Goal: Book appointment/travel/reservation

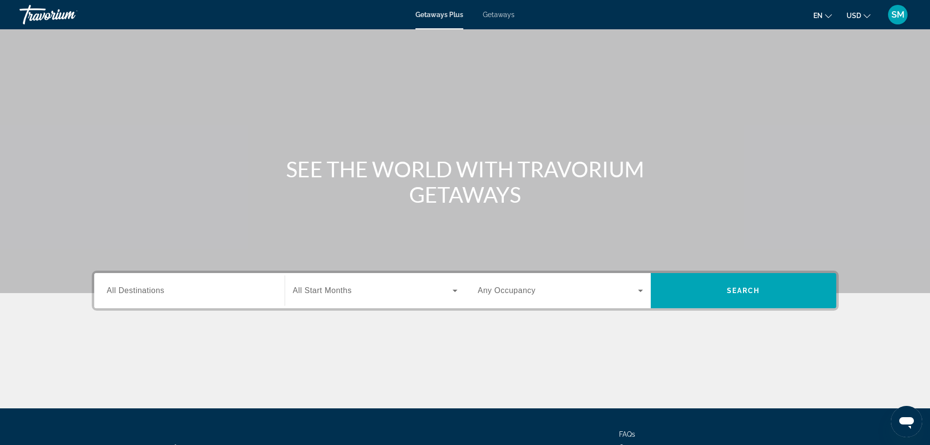
click at [161, 292] on span "All Destinations" at bounding box center [136, 290] width 58 height 8
click at [161, 292] on input "Destination All Destinations" at bounding box center [189, 291] width 165 height 12
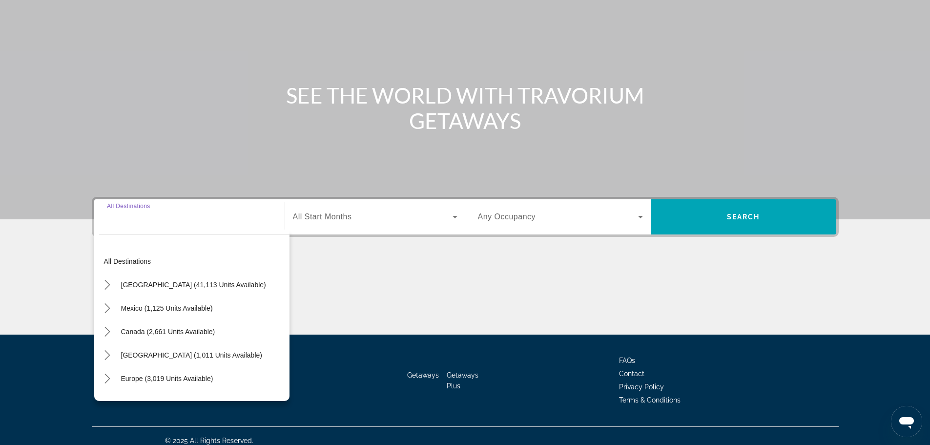
scroll to position [83, 0]
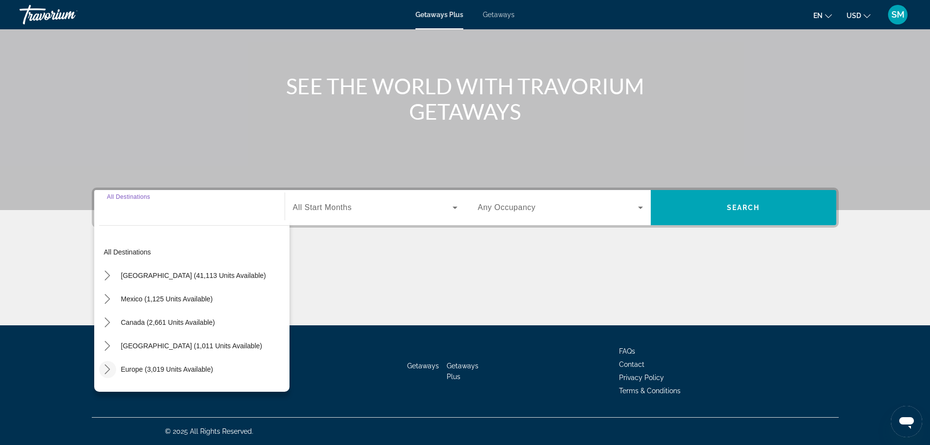
click at [108, 370] on icon "Toggle Europe (3,019 units available) submenu" at bounding box center [107, 369] width 5 height 10
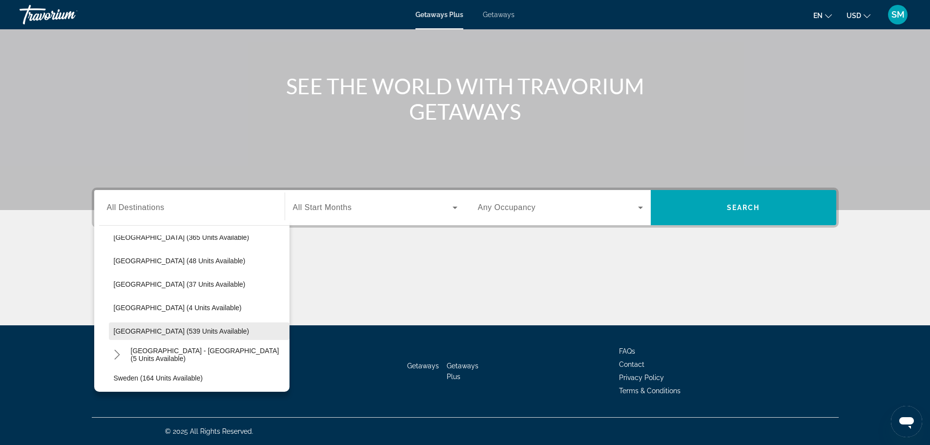
scroll to position [415, 0]
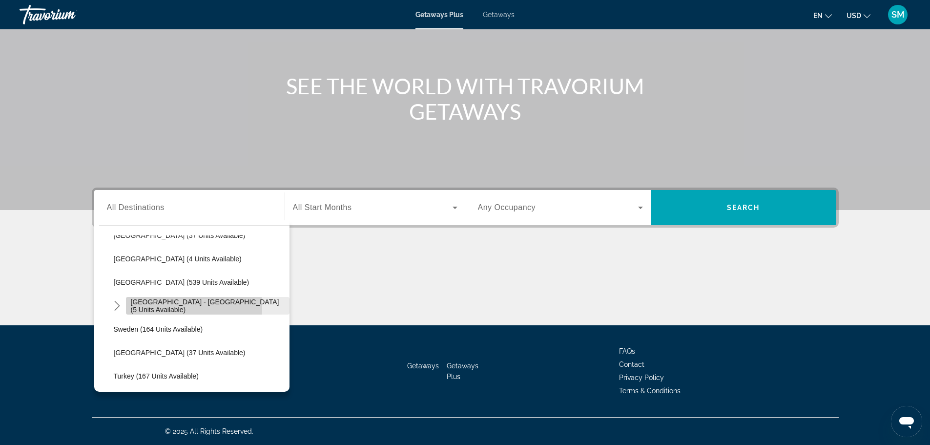
click at [148, 308] on span "[GEOGRAPHIC_DATA] - [GEOGRAPHIC_DATA] (5 units available)" at bounding box center [208, 306] width 154 height 16
type input "**********"
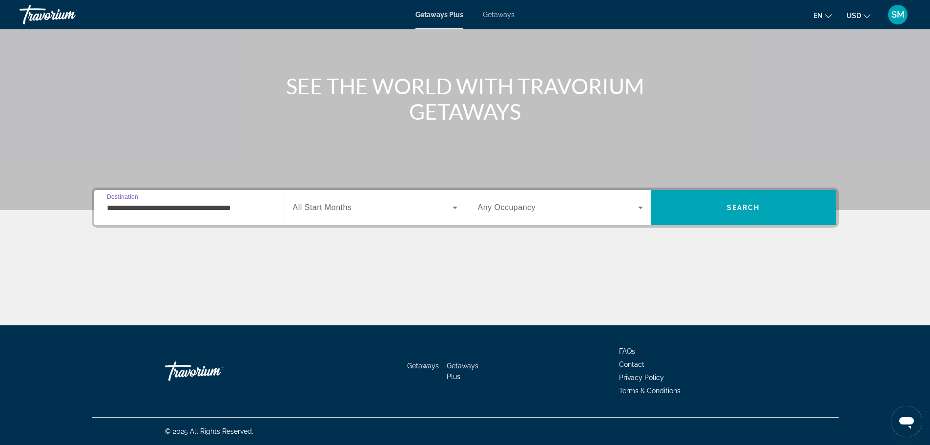
click at [452, 208] on icon "Search widget" at bounding box center [455, 208] width 12 height 12
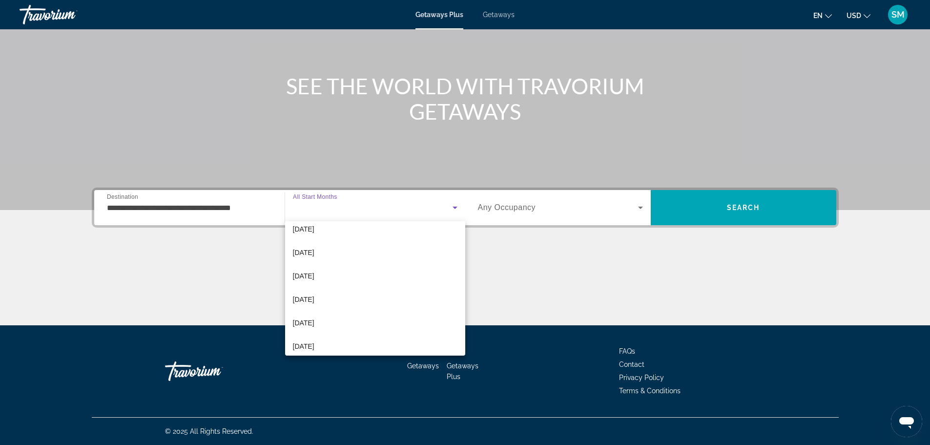
scroll to position [146, 0]
click at [357, 280] on mat-option "[DATE]" at bounding box center [375, 277] width 180 height 23
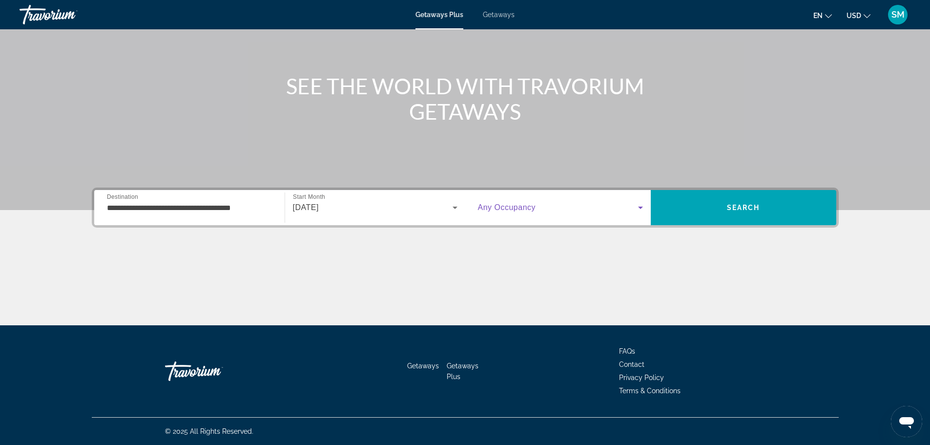
click at [640, 208] on icon "Search widget" at bounding box center [640, 207] width 5 height 2
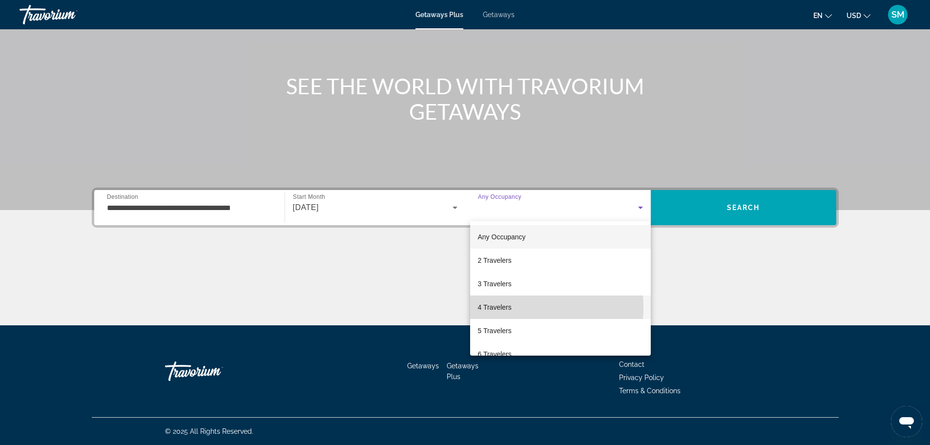
click at [495, 307] on span "4 Travelers" at bounding box center [495, 307] width 34 height 12
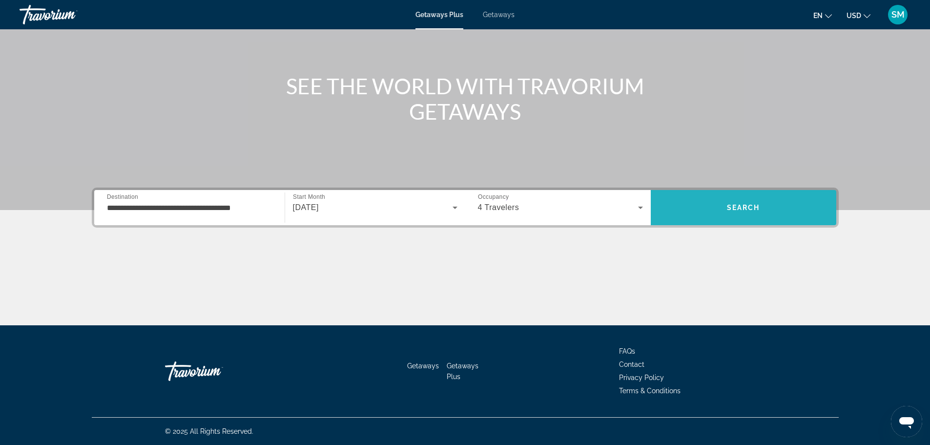
click at [754, 204] on span "Search" at bounding box center [743, 207] width 33 height 8
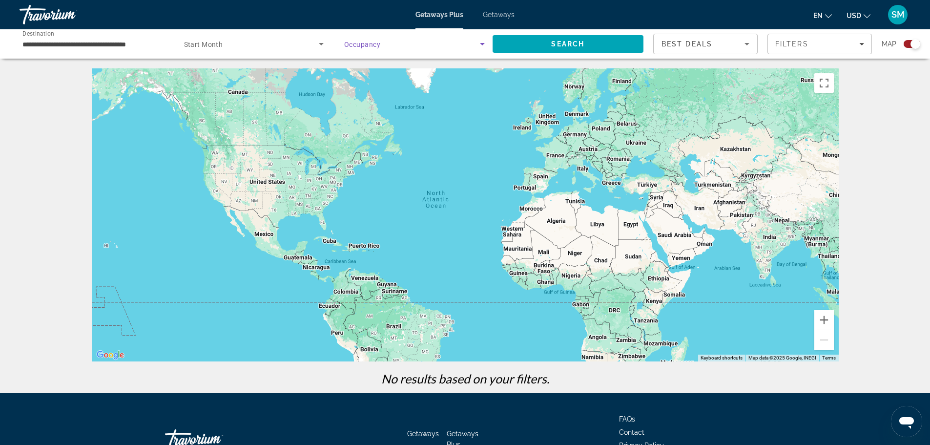
click at [480, 43] on icon "Search widget" at bounding box center [482, 44] width 12 height 12
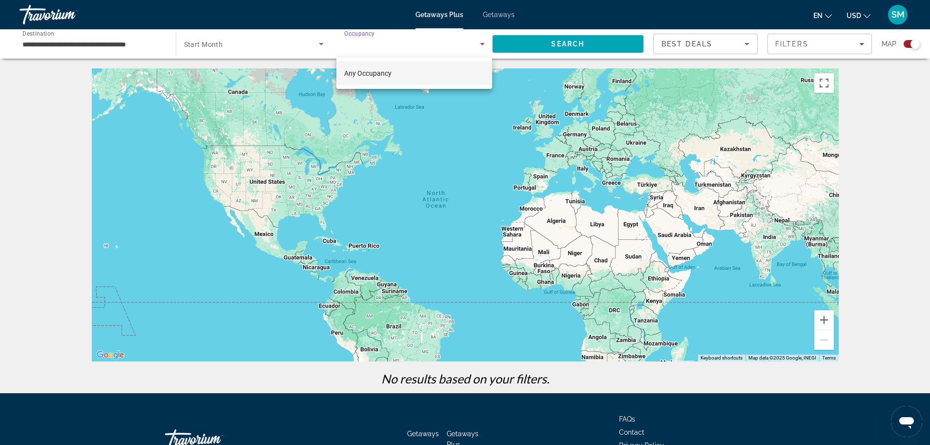
click at [397, 81] on mat-option "Any Occupancy" at bounding box center [414, 72] width 156 height 23
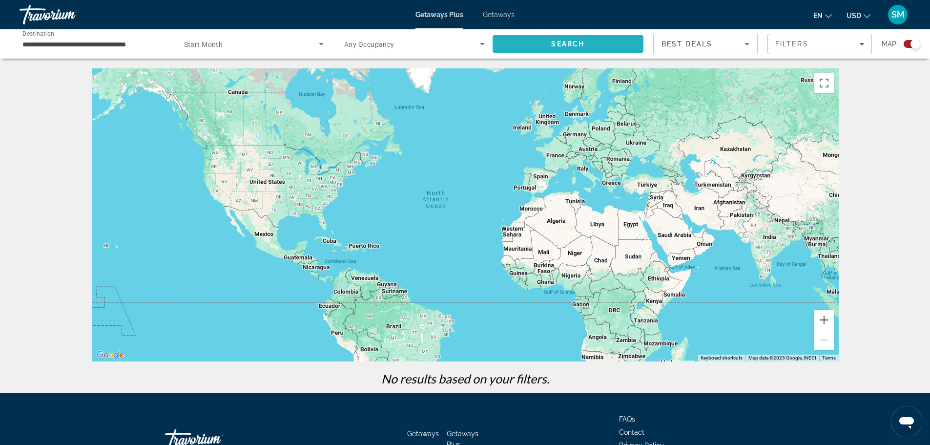
click at [594, 40] on span "Search" at bounding box center [567, 43] width 151 height 23
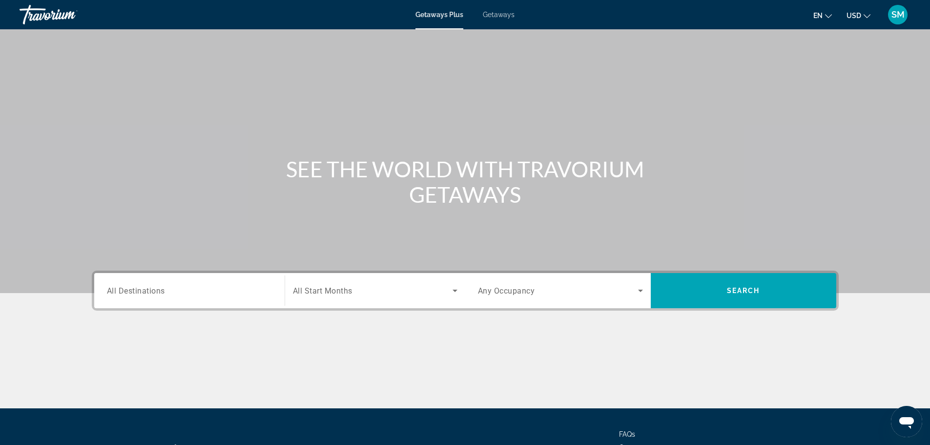
click at [135, 295] on span "All Destinations" at bounding box center [136, 289] width 58 height 9
click at [135, 295] on input "Destination All Destinations" at bounding box center [189, 291] width 165 height 12
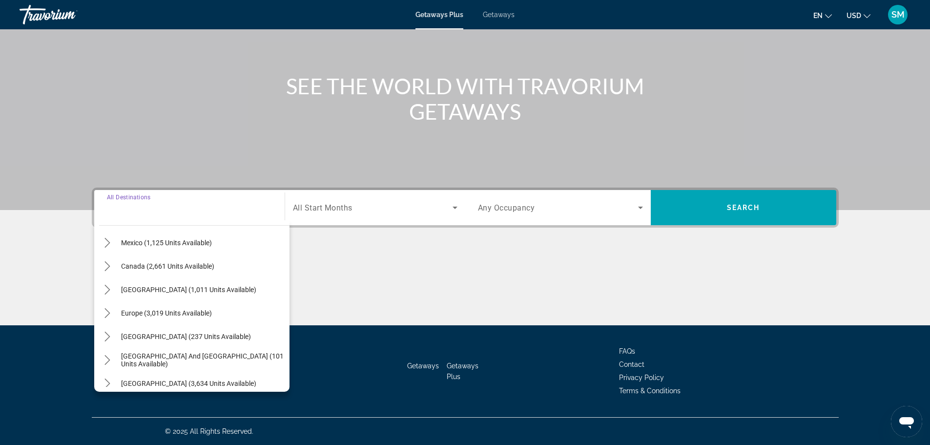
scroll to position [49, 0]
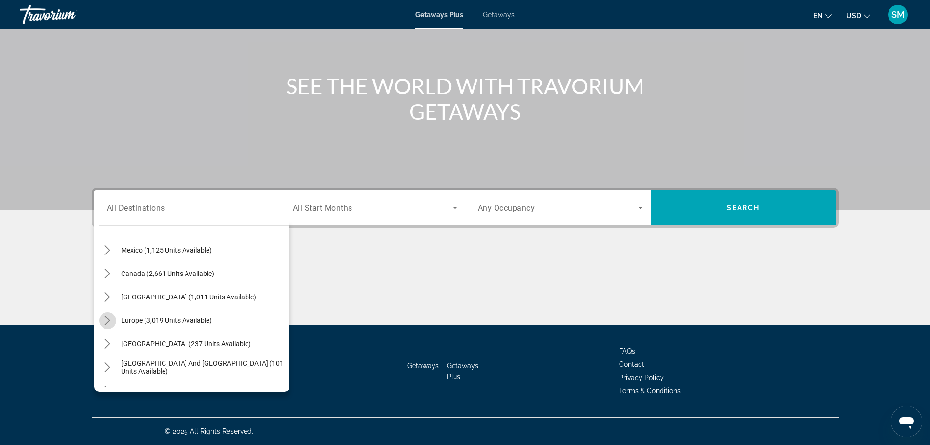
click at [107, 321] on icon "Toggle Europe (3,019 units available) submenu" at bounding box center [107, 320] width 10 height 10
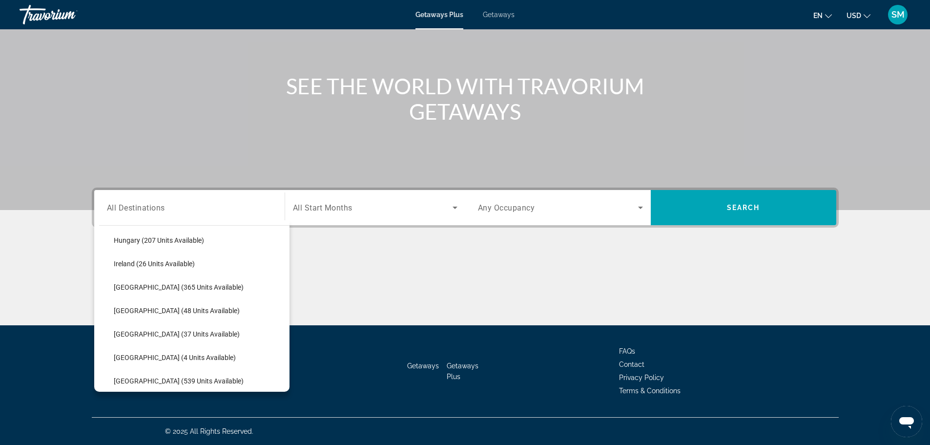
scroll to position [317, 0]
click at [152, 376] on span "[GEOGRAPHIC_DATA] (539 units available)" at bounding box center [179, 380] width 130 height 8
type input "**********"
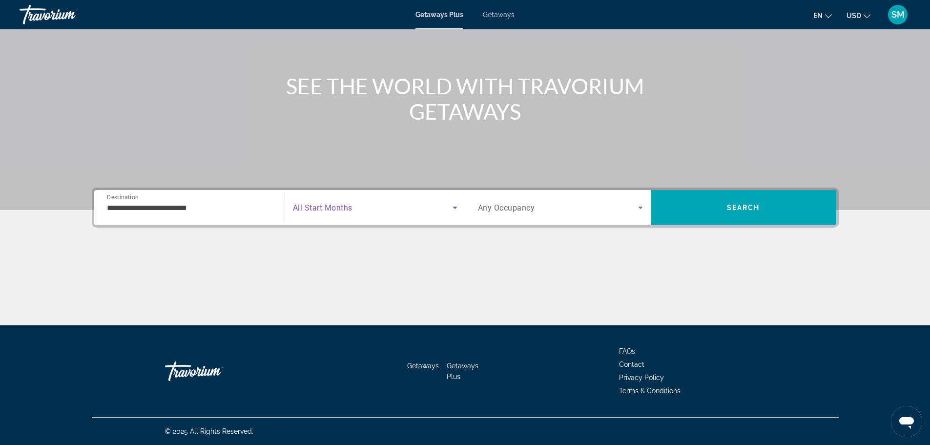
click at [450, 205] on icon "Search widget" at bounding box center [455, 208] width 12 height 12
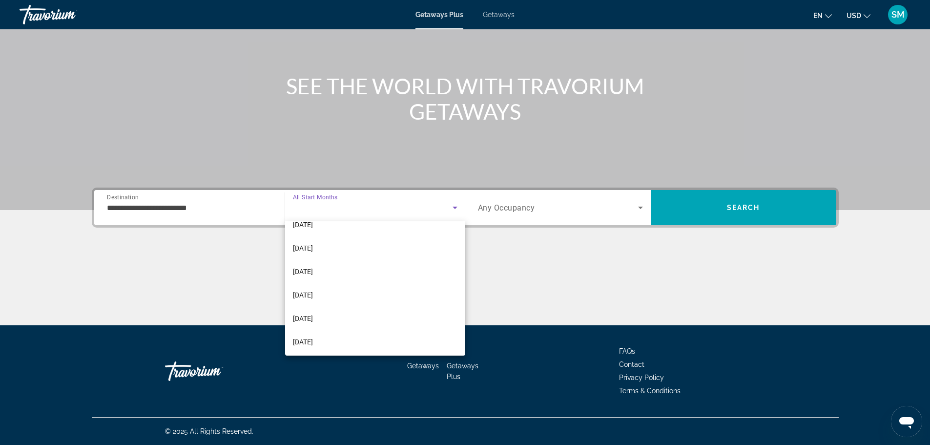
scroll to position [104, 0]
click at [336, 301] on mat-option "[DATE]" at bounding box center [375, 296] width 180 height 23
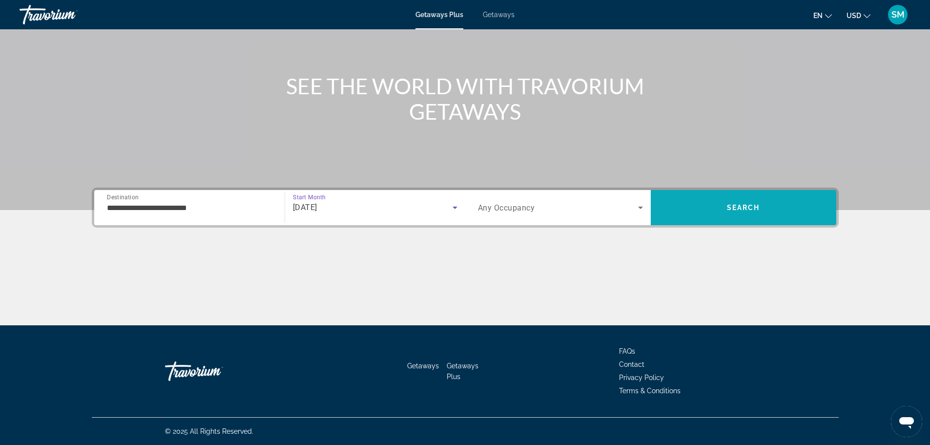
click at [746, 207] on span "Search" at bounding box center [743, 207] width 33 height 8
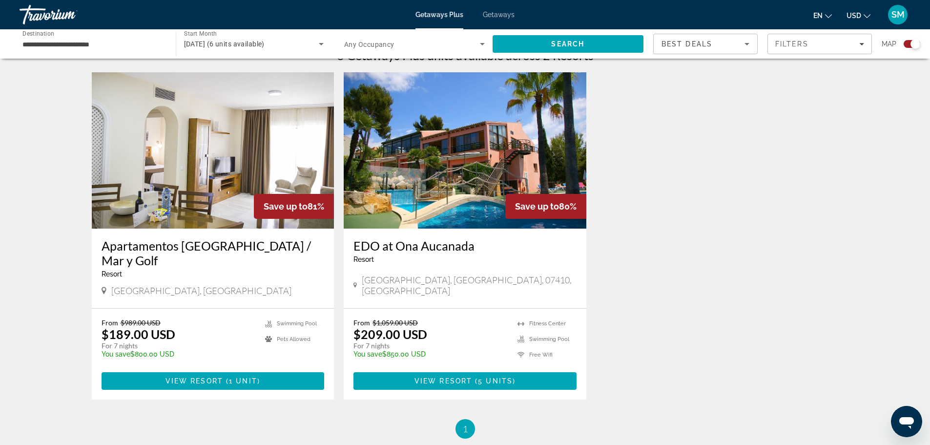
scroll to position [293, 0]
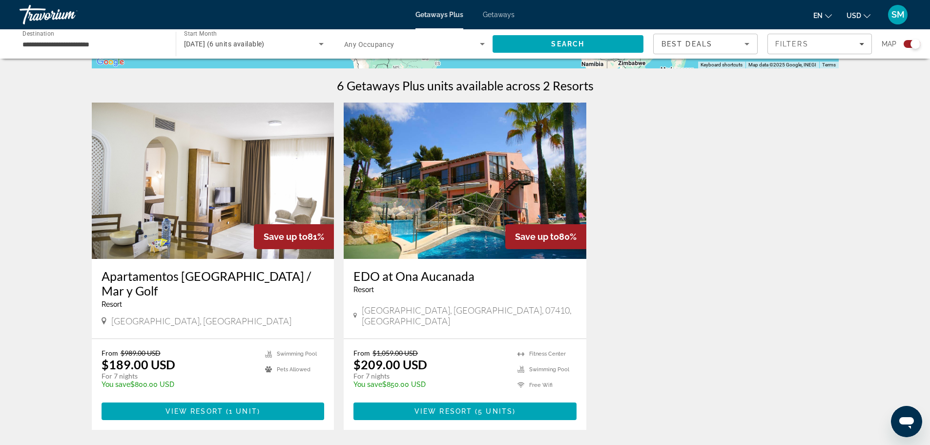
click at [455, 225] on img "Main content" at bounding box center [465, 180] width 243 height 156
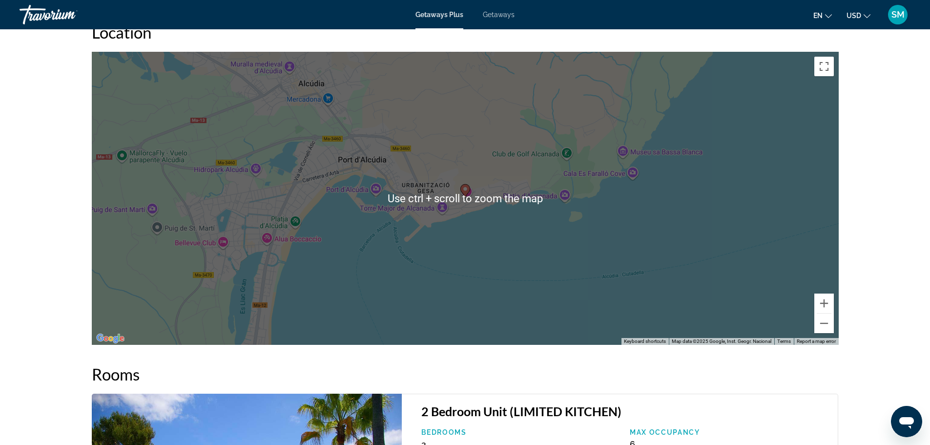
scroll to position [1220, 0]
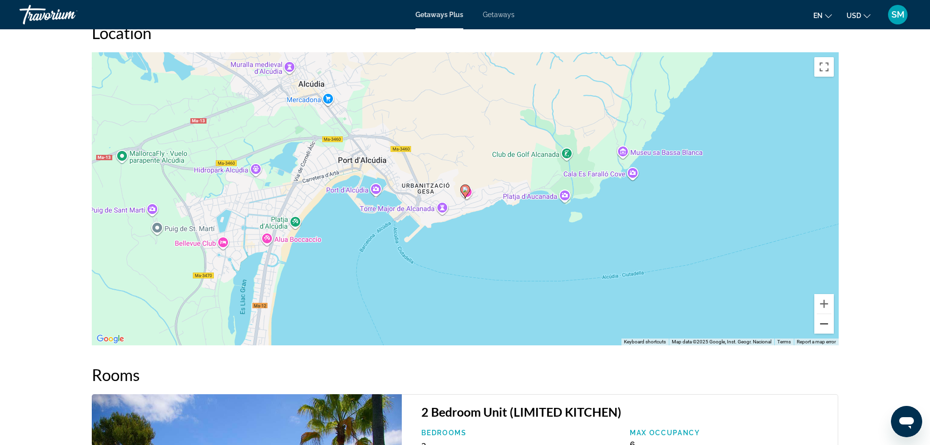
click at [822, 325] on button "Zoom out" at bounding box center [824, 324] width 20 height 20
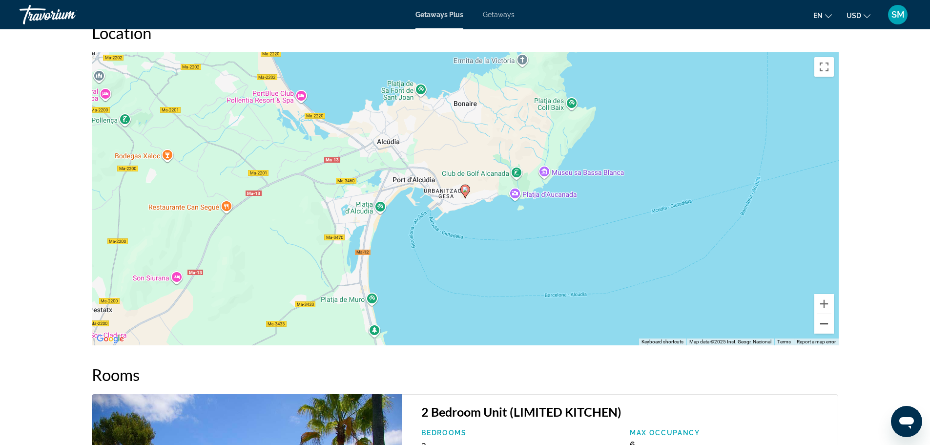
click at [822, 325] on button "Zoom out" at bounding box center [824, 324] width 20 height 20
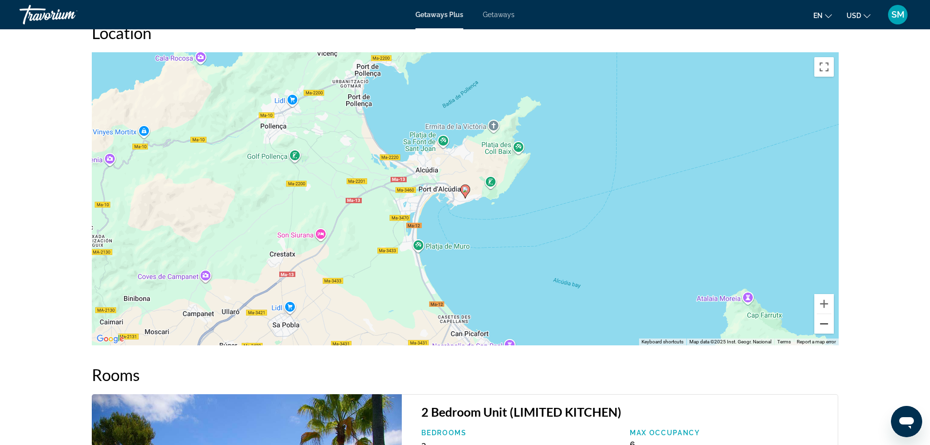
click at [822, 325] on button "Zoom out" at bounding box center [824, 324] width 20 height 20
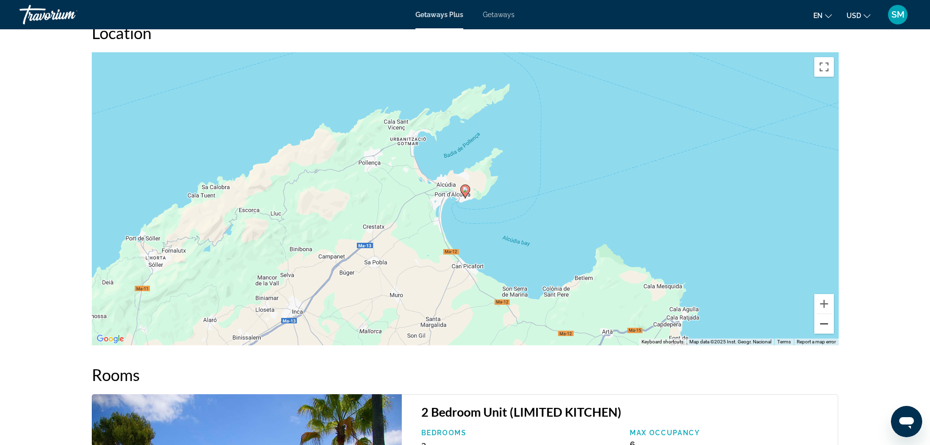
click at [822, 325] on button "Zoom out" at bounding box center [824, 324] width 20 height 20
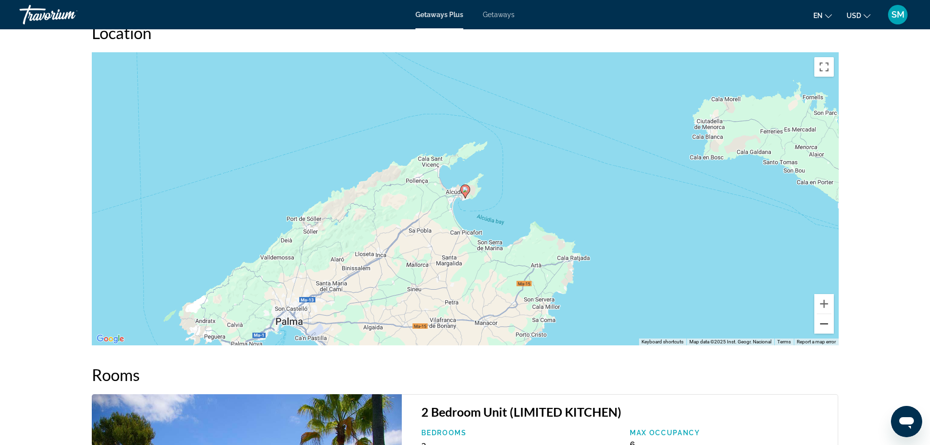
click at [822, 325] on button "Zoom out" at bounding box center [824, 324] width 20 height 20
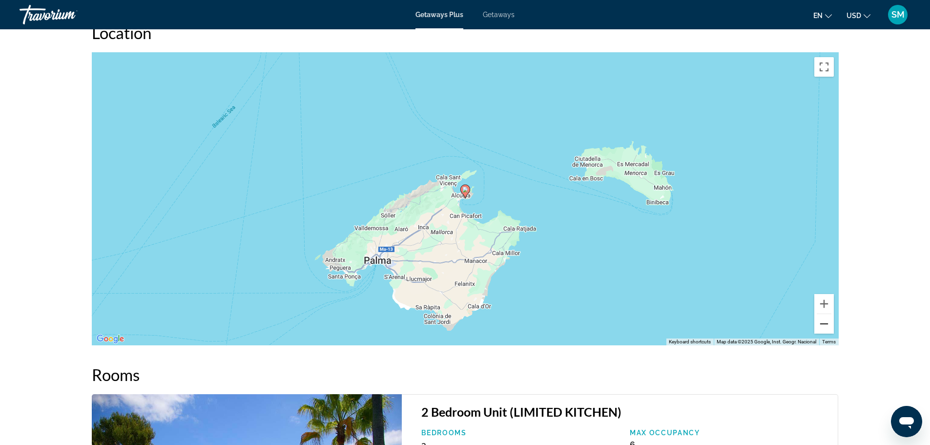
click at [822, 325] on button "Zoom out" at bounding box center [824, 324] width 20 height 20
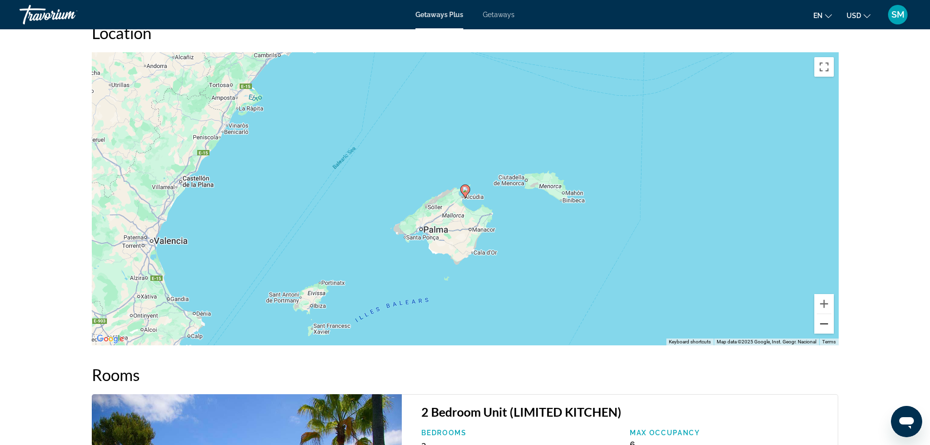
click at [822, 325] on button "Zoom out" at bounding box center [824, 324] width 20 height 20
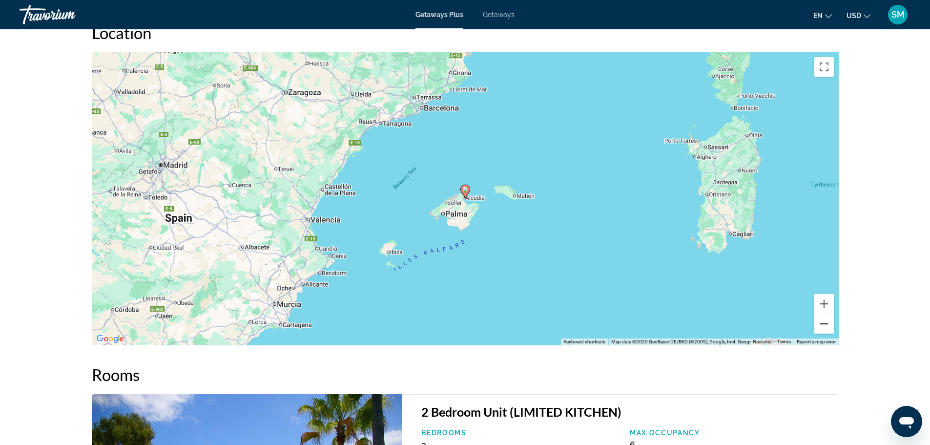
click at [822, 325] on button "Zoom out" at bounding box center [824, 324] width 20 height 20
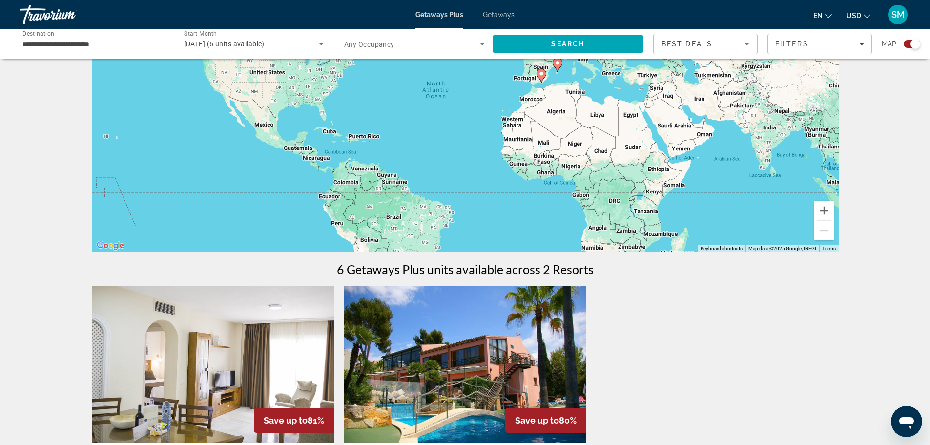
scroll to position [146, 0]
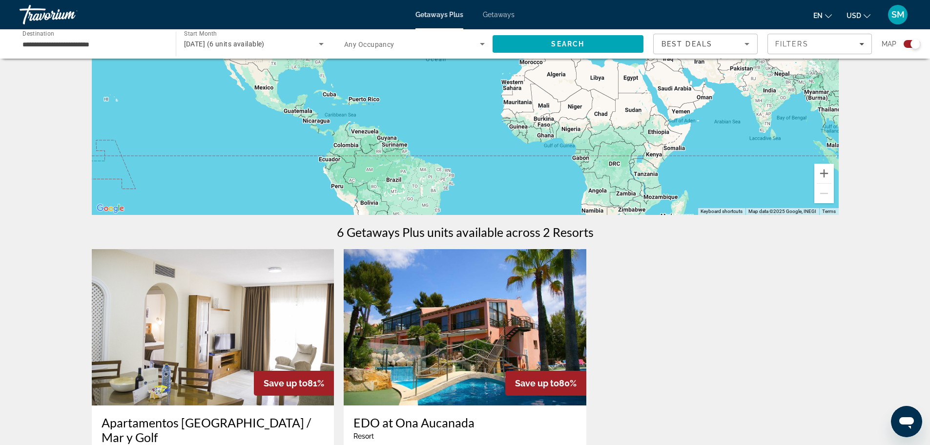
click at [295, 353] on img "Main content" at bounding box center [213, 327] width 243 height 156
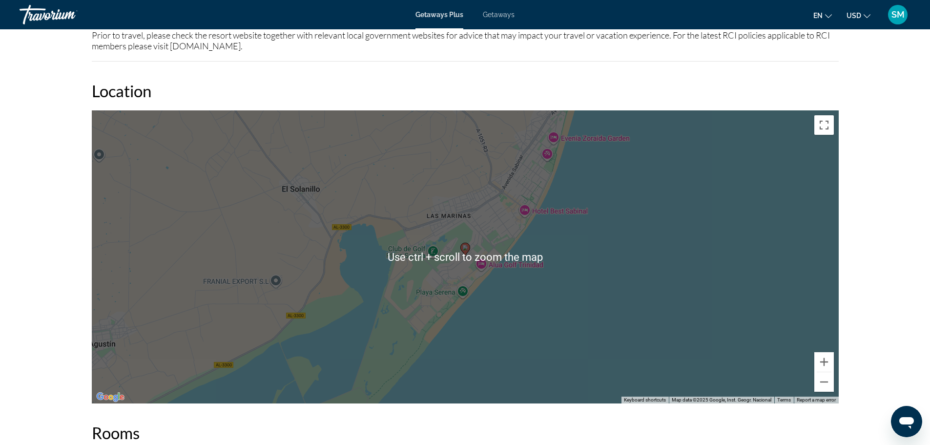
scroll to position [1318, 0]
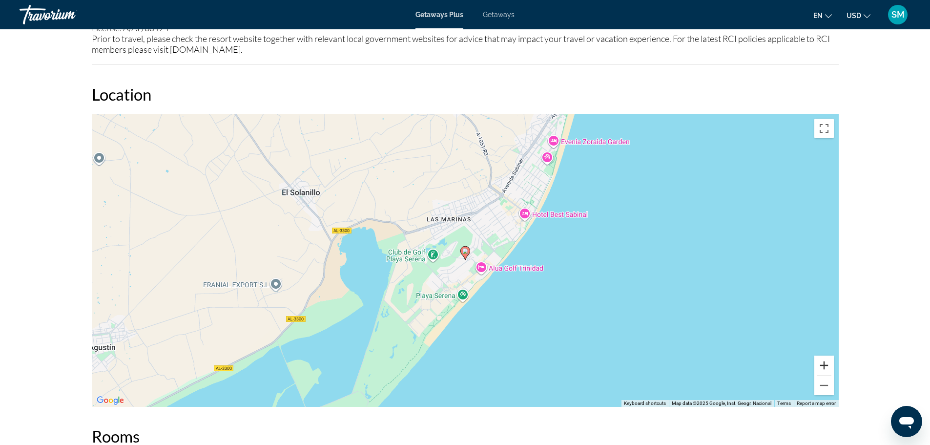
click at [828, 370] on button "Zoom in" at bounding box center [824, 365] width 20 height 20
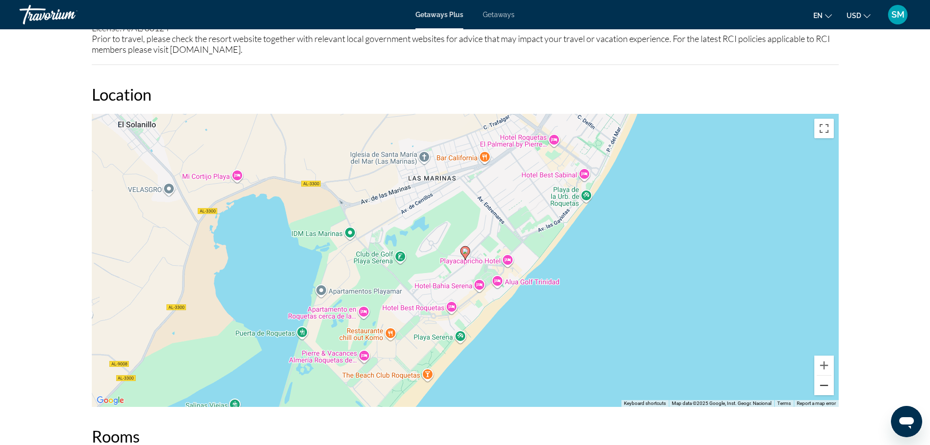
click at [824, 387] on button "Zoom out" at bounding box center [824, 385] width 20 height 20
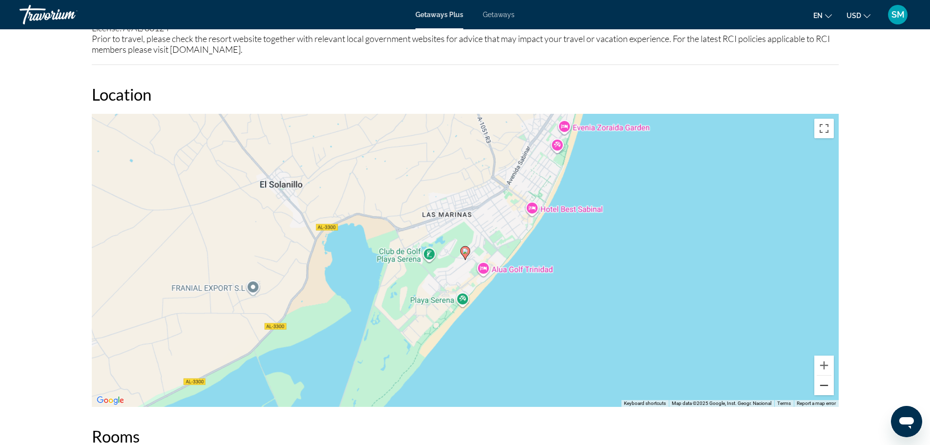
click at [824, 387] on button "Zoom out" at bounding box center [824, 385] width 20 height 20
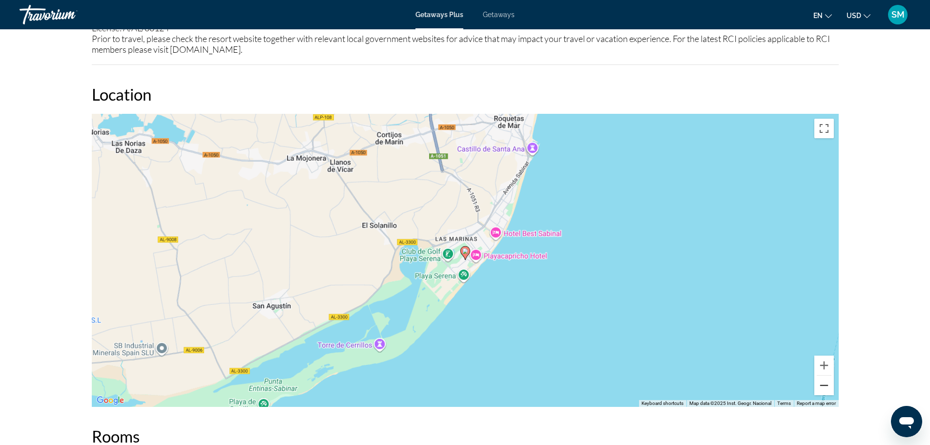
click at [824, 387] on button "Zoom out" at bounding box center [824, 385] width 20 height 20
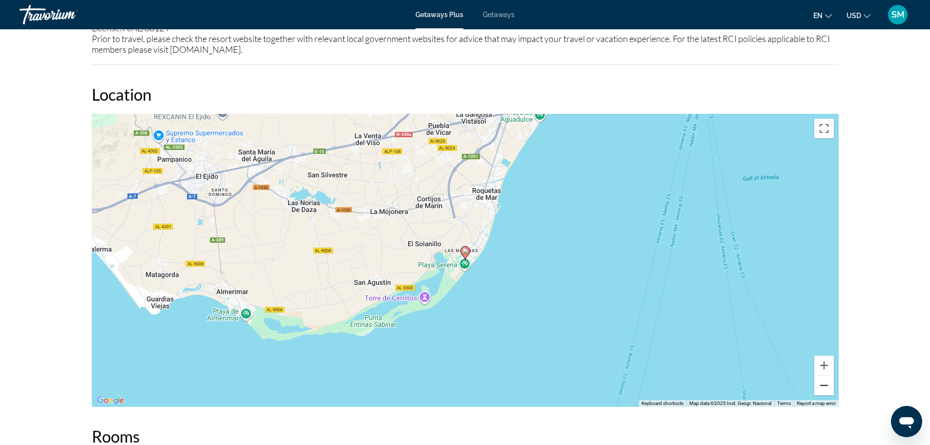
click at [824, 387] on button "Zoom out" at bounding box center [824, 385] width 20 height 20
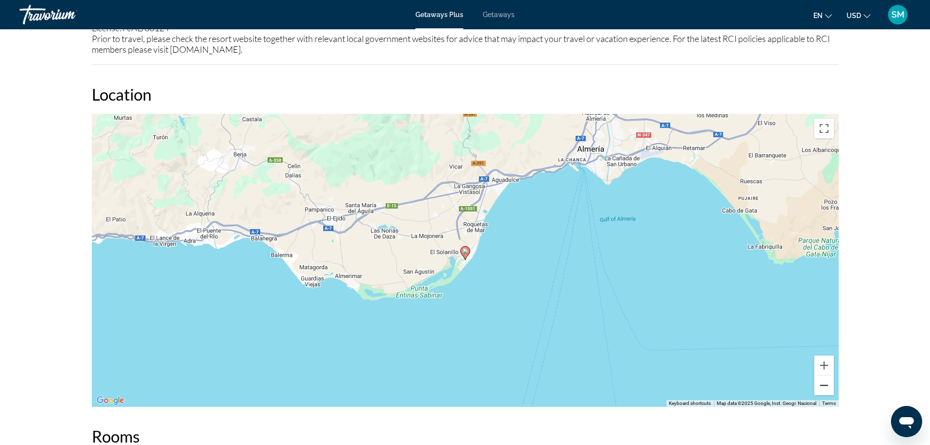
click at [824, 387] on button "Zoom out" at bounding box center [824, 385] width 20 height 20
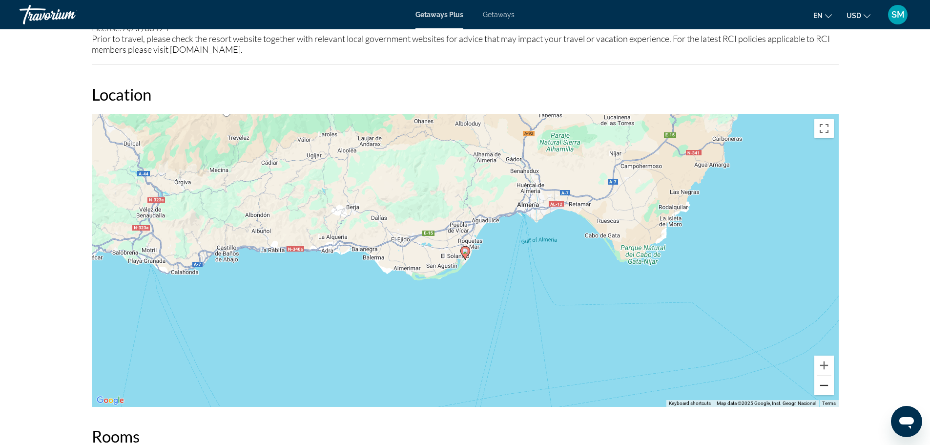
click at [824, 387] on button "Zoom out" at bounding box center [824, 385] width 20 height 20
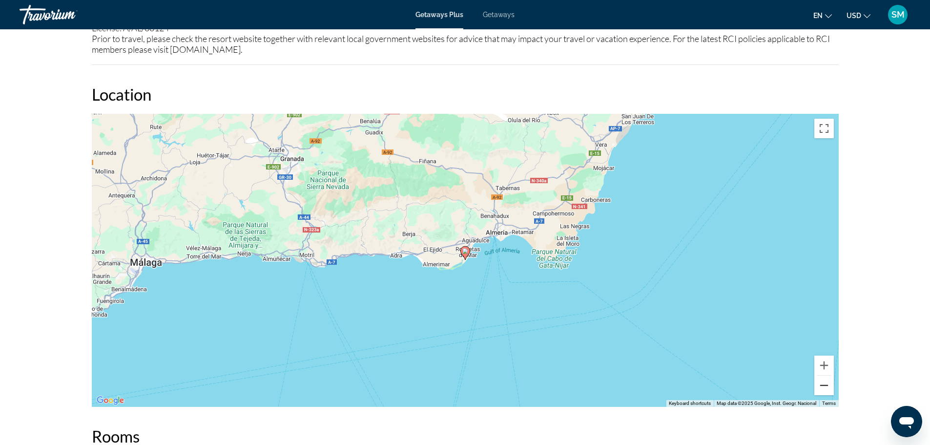
click at [824, 387] on button "Zoom out" at bounding box center [824, 385] width 20 height 20
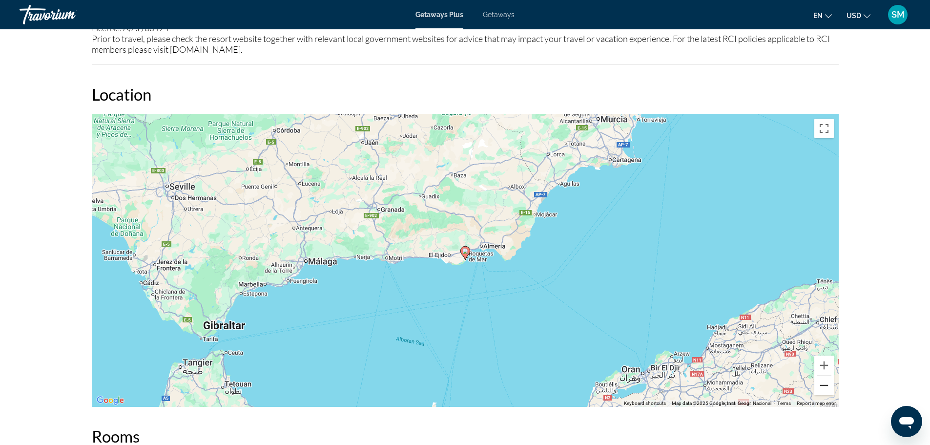
click at [824, 387] on button "Zoom out" at bounding box center [824, 385] width 20 height 20
